Goal: Check status

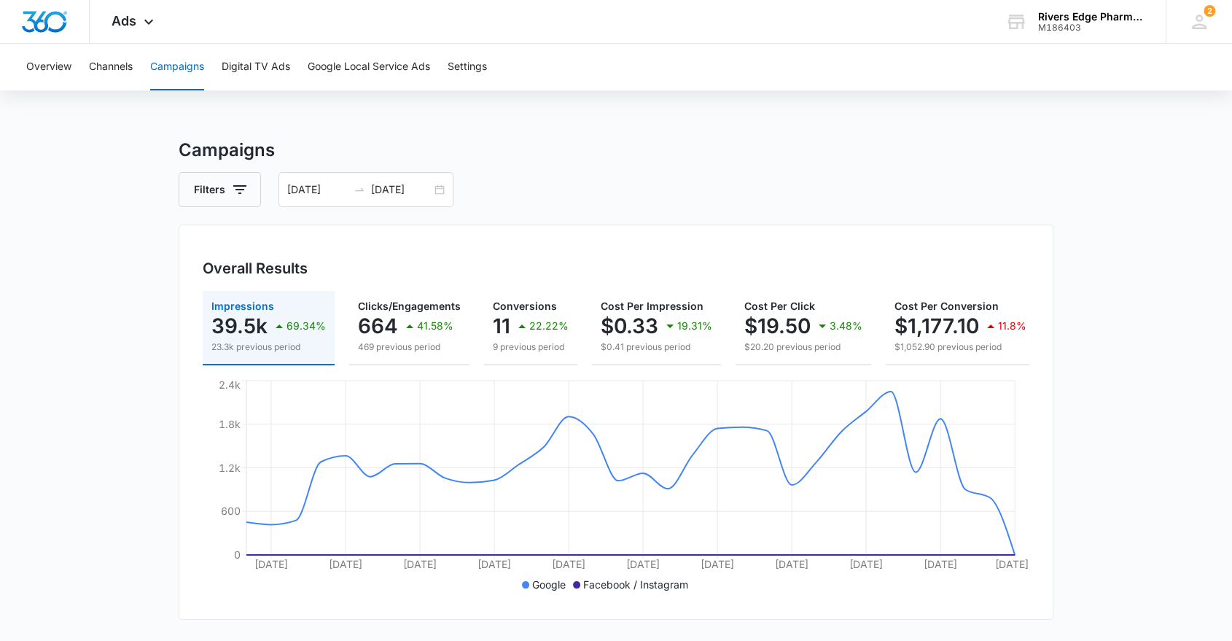
click at [185, 65] on button "Campaigns" at bounding box center [177, 67] width 54 height 47
click at [53, 22] on img "Dashboard" at bounding box center [44, 22] width 47 height 22
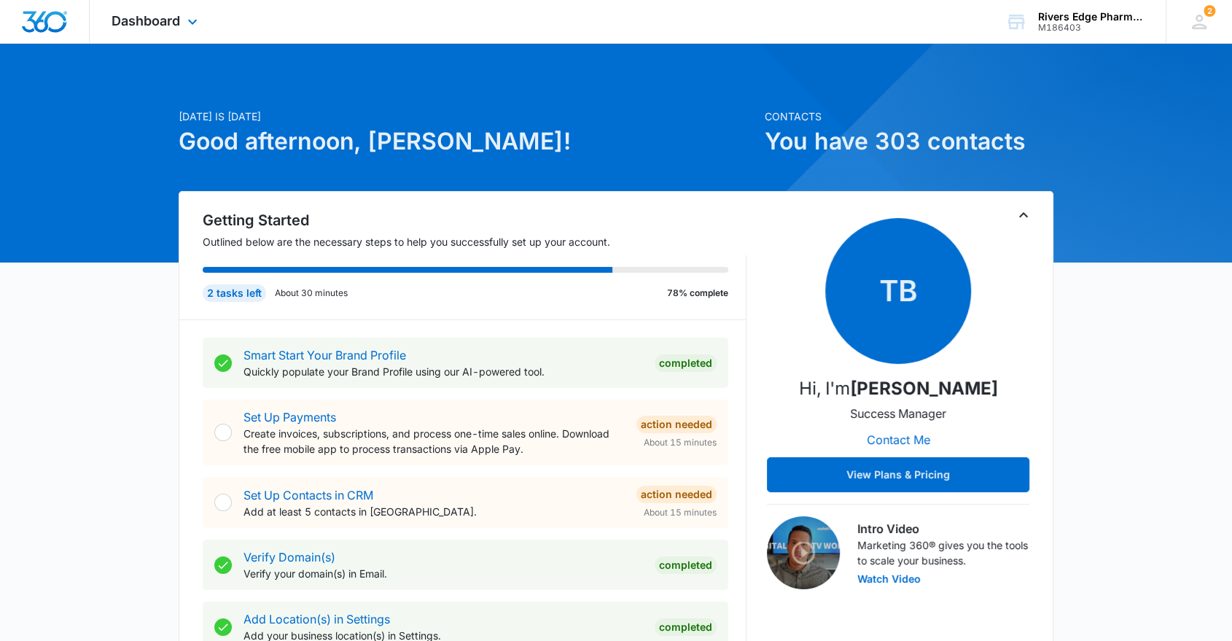
click at [55, 17] on img "Dashboard" at bounding box center [44, 22] width 47 height 22
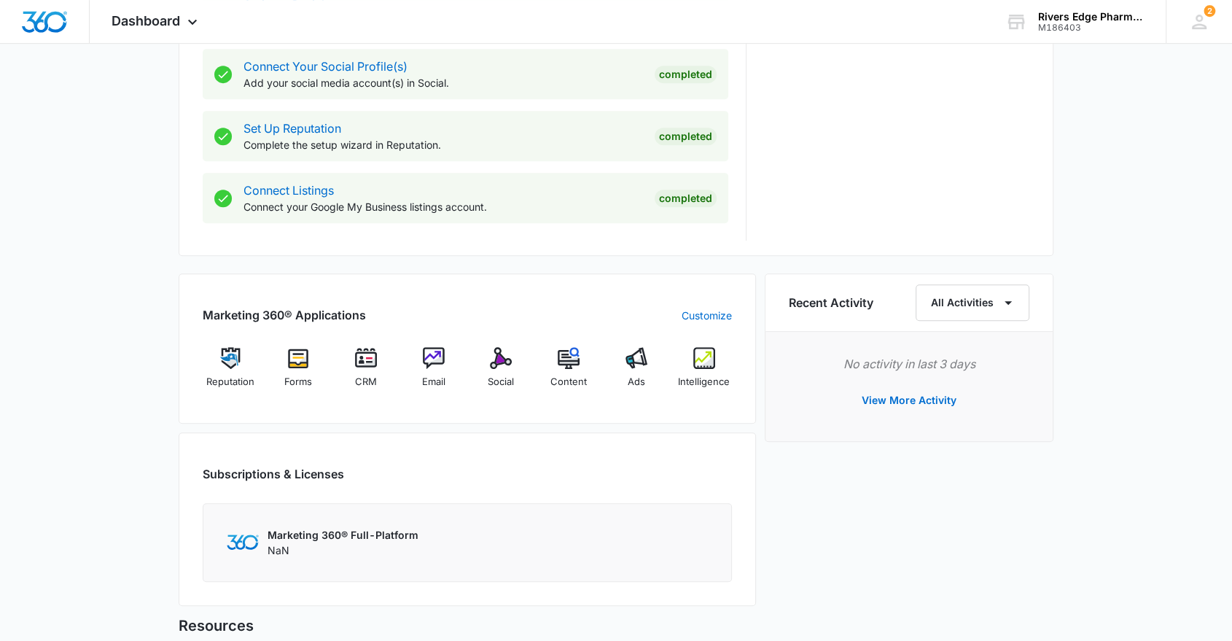
scroll to position [676, 0]
click at [706, 361] on img at bounding box center [704, 359] width 22 height 22
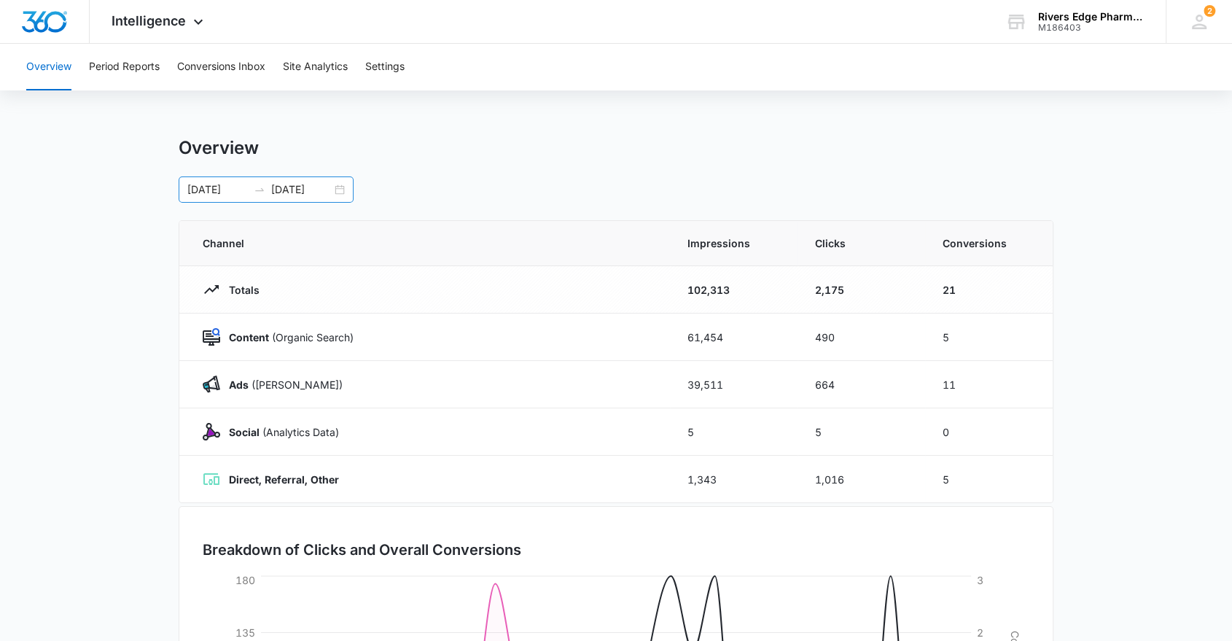
click at [252, 190] on div at bounding box center [259, 190] width 23 height 12
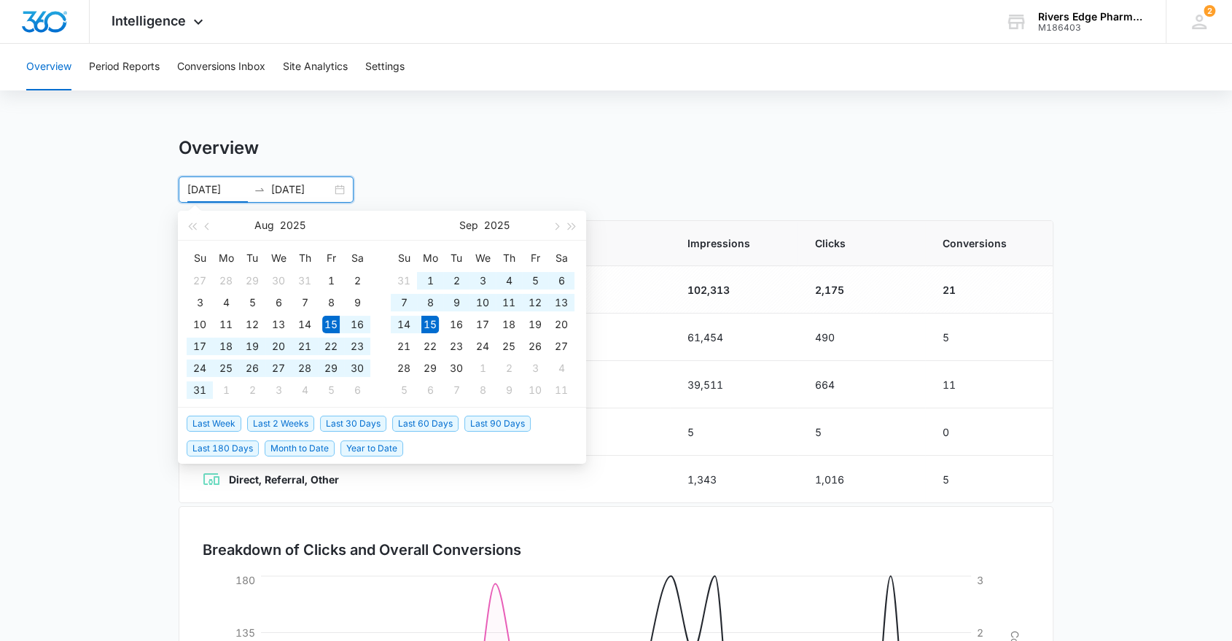
type input "[DATE]"
click at [344, 427] on span "Last 30 Days" at bounding box center [353, 423] width 66 height 16
click at [274, 186] on input "[DATE]" at bounding box center [301, 189] width 60 height 16
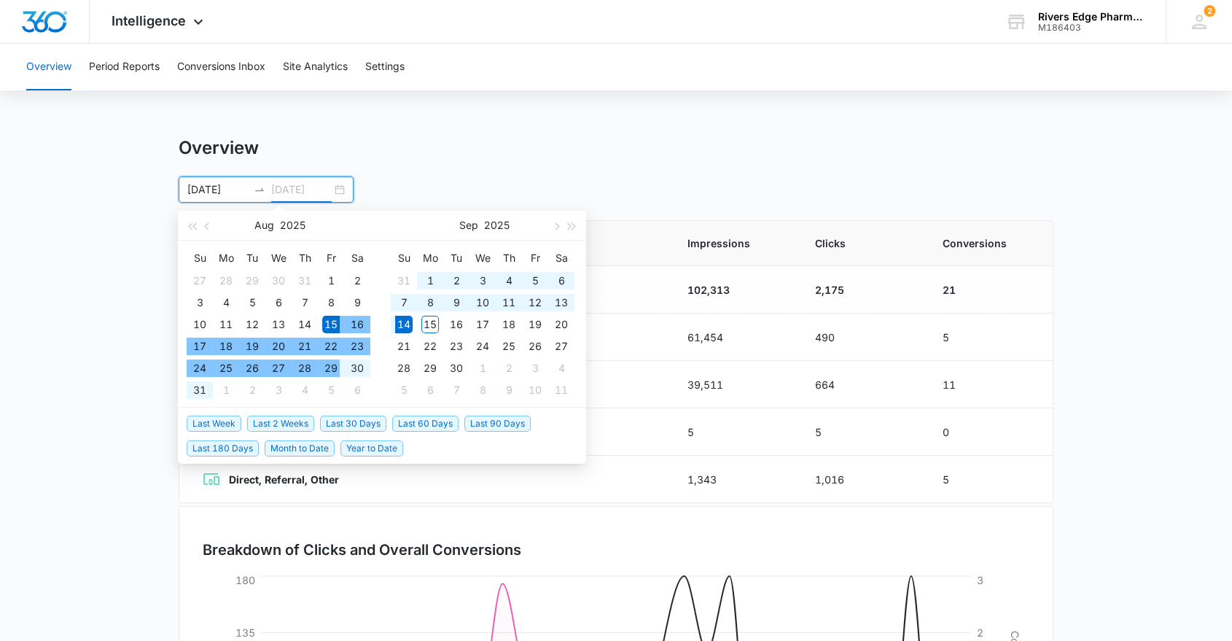
type input "[DATE]"
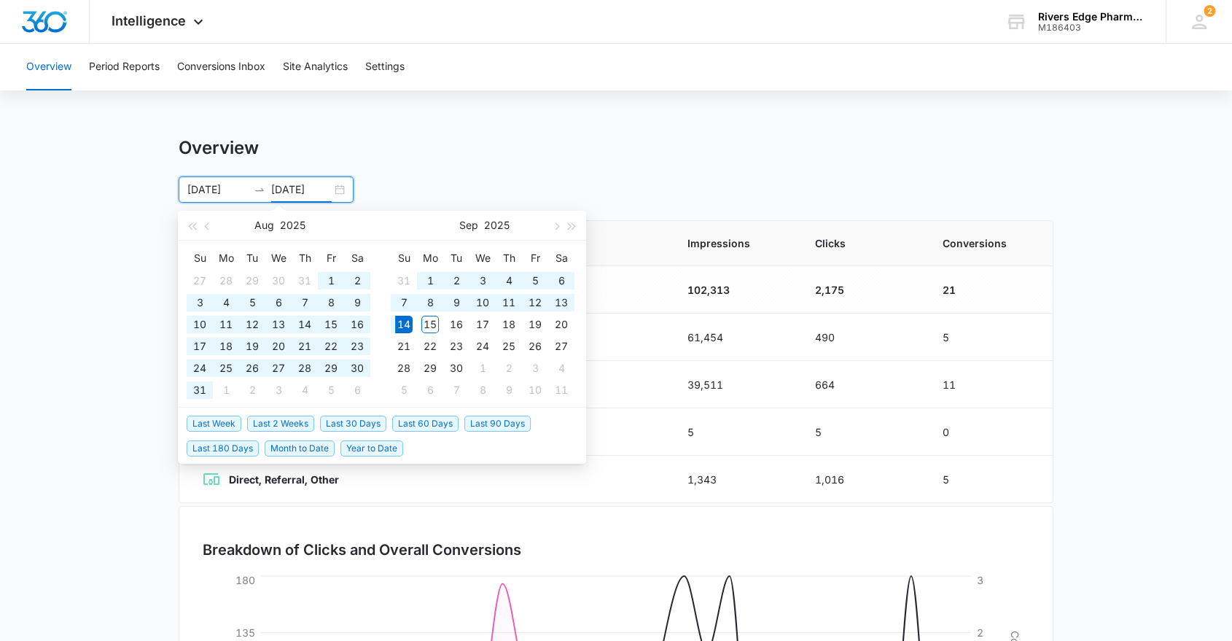
click at [425, 426] on span "Last 60 Days" at bounding box center [425, 423] width 66 height 16
type input "[DATE]"
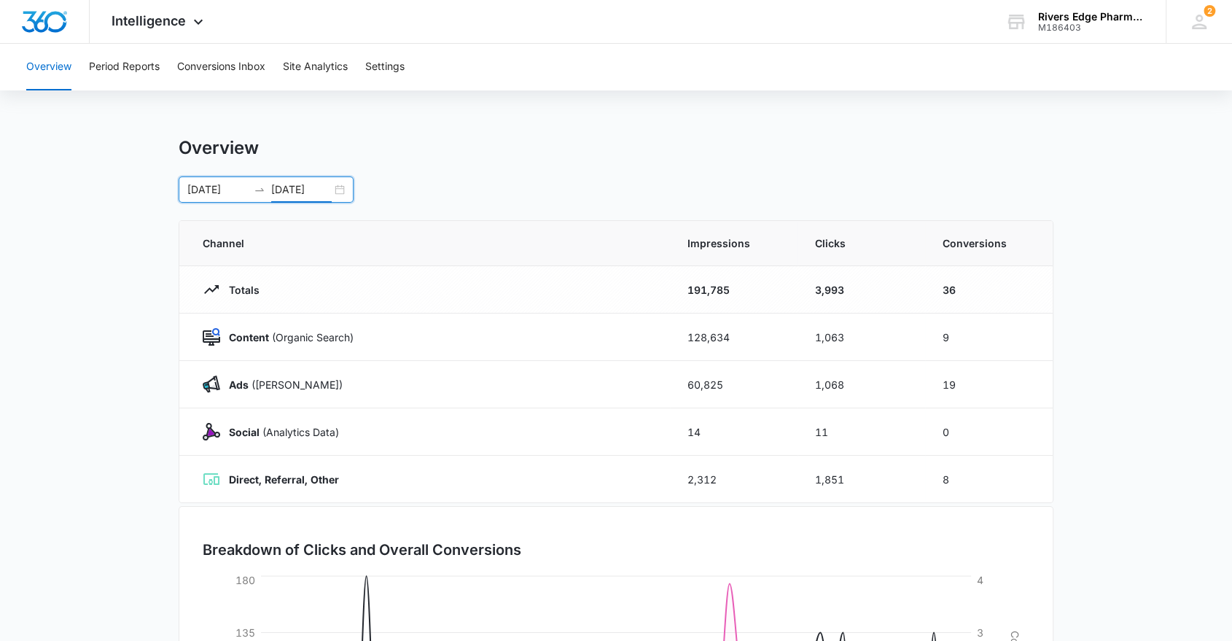
click at [281, 192] on input "[DATE]" at bounding box center [301, 189] width 60 height 16
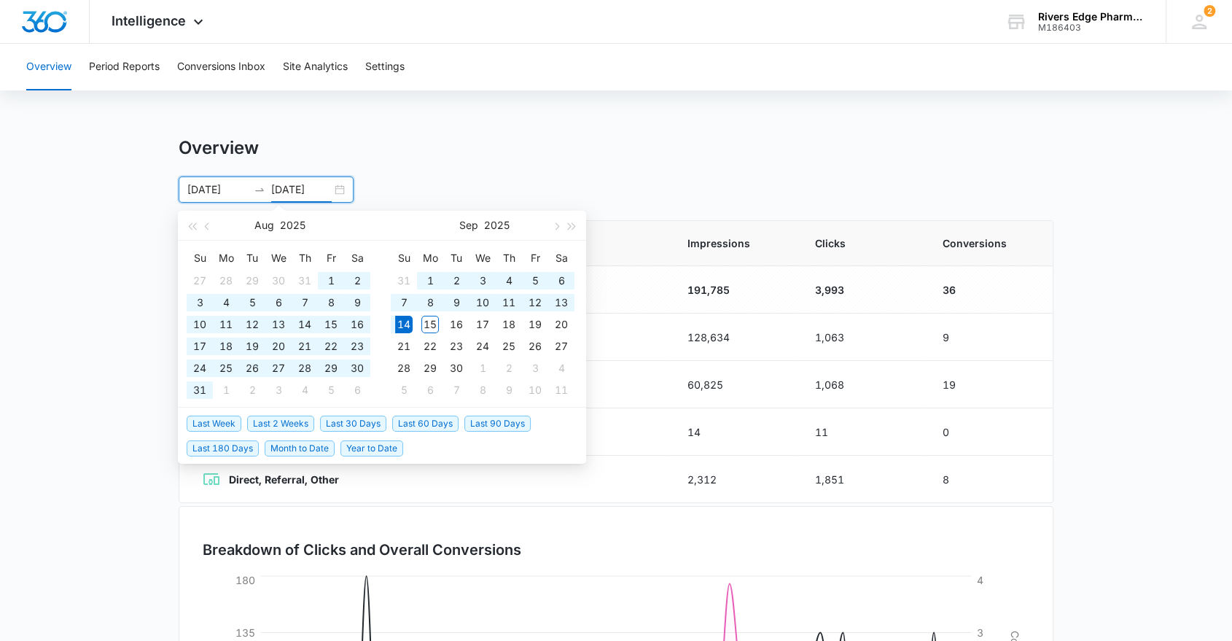
type input "[DATE]"
click at [364, 418] on span "Last 30 Days" at bounding box center [353, 423] width 66 height 16
type input "[DATE]"
